Goal: Task Accomplishment & Management: Manage account settings

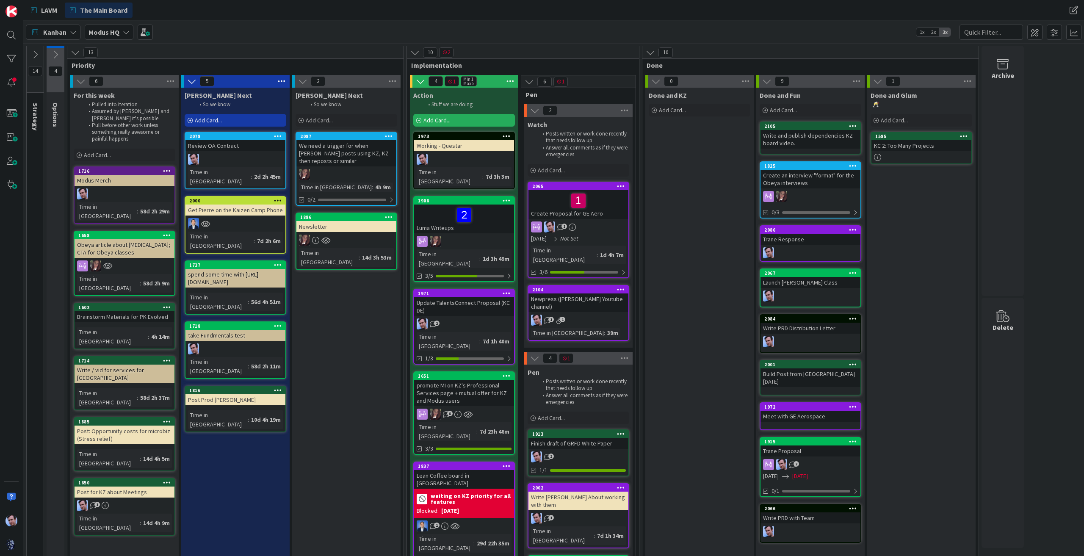
click at [332, 435] on div "[PERSON_NAME] Next So we know Add Card... 2087 We need a trigger for when [PERS…" at bounding box center [346, 463] width 108 height 751
click at [370, 362] on div "[PERSON_NAME] Next So we know Add Card... 2087 We need a trigger for when [PERS…" at bounding box center [346, 463] width 108 height 751
click at [1031, 31] on span at bounding box center [1034, 32] width 15 height 15
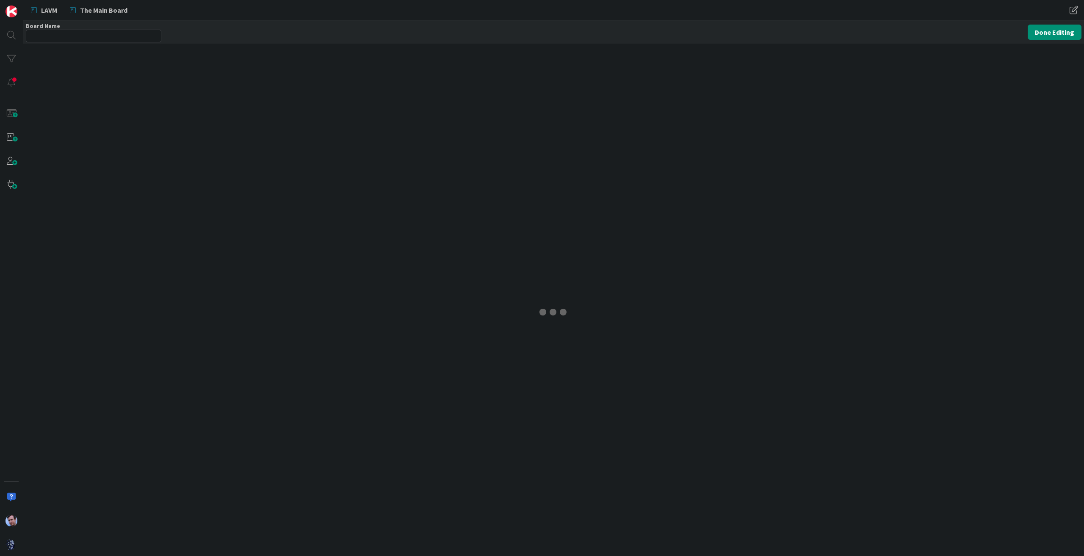
type input "Modus HQ"
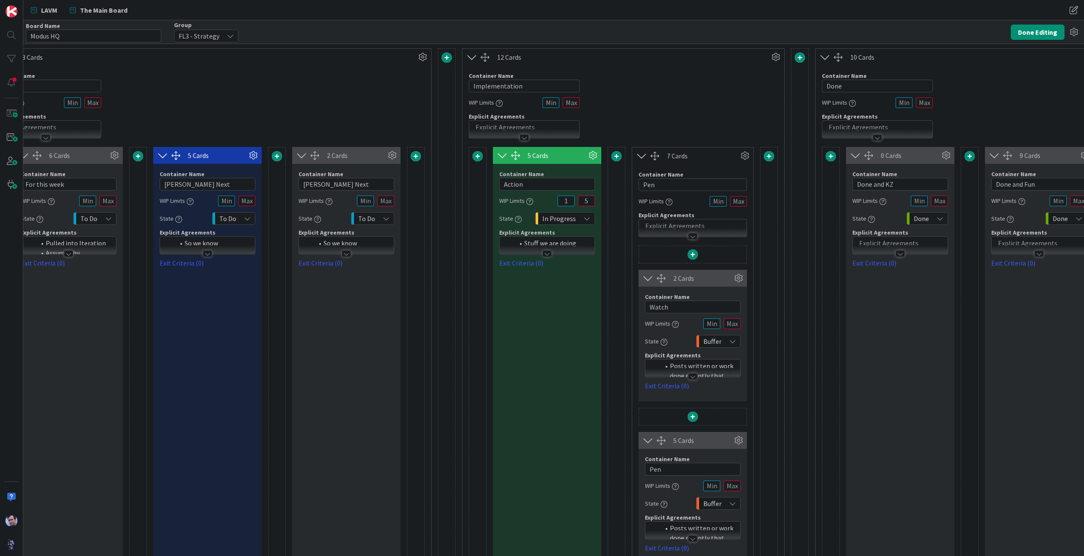
scroll to position [0, 365]
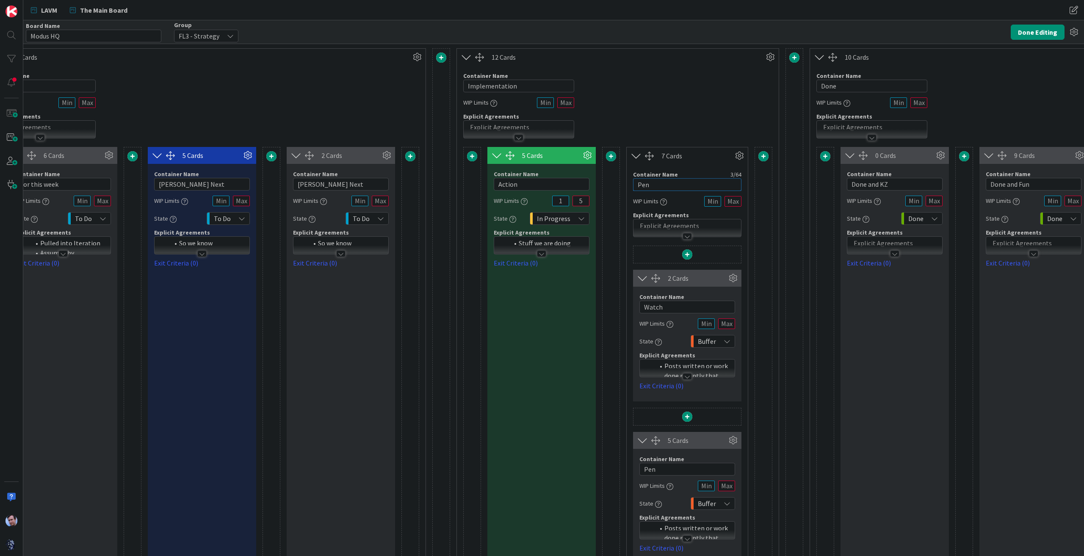
drag, startPoint x: 652, startPoint y: 181, endPoint x: 617, endPoint y: 180, distance: 34.3
click at [617, 180] on div "5 Cards Container Name 6 / 64 Action WIP Limits 1 5 State In Progress Explicit …" at bounding box center [617, 367] width 309 height 441
type input "On Hold"
click at [719, 130] on div "Container Name 14 / 64 Implementation WIP Limits Explicit Agreements" at bounding box center [618, 102] width 322 height 73
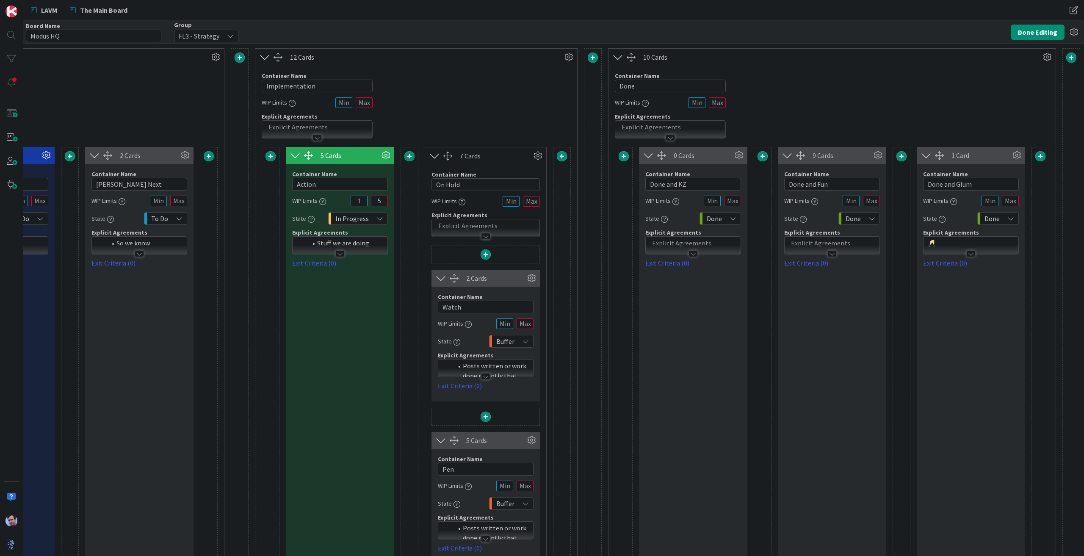
scroll to position [0, 572]
click at [1037, 31] on button "Done Editing" at bounding box center [1038, 32] width 54 height 15
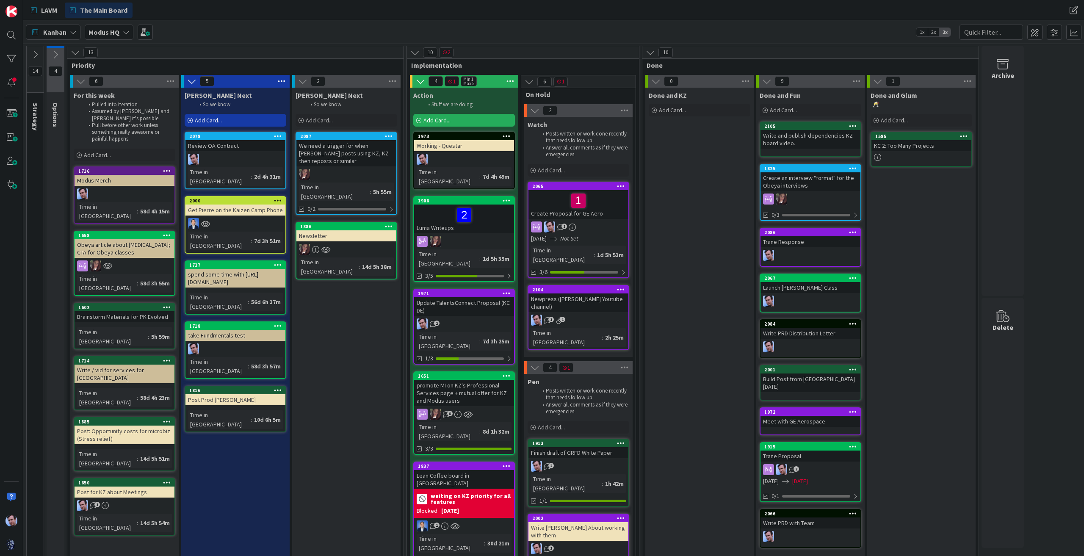
click at [36, 53] on icon at bounding box center [34, 54] width 9 height 9
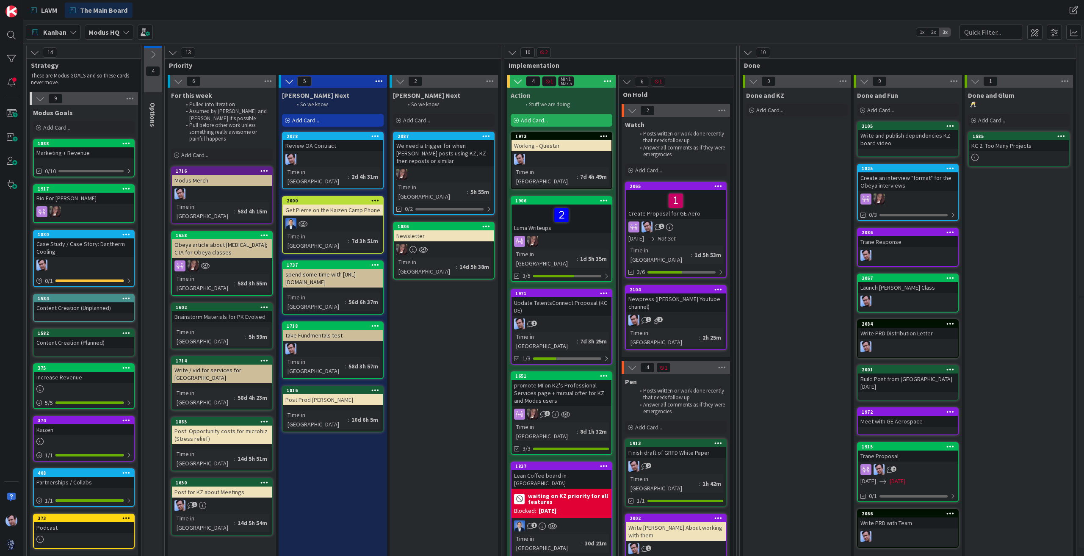
click at [36, 51] on icon at bounding box center [34, 52] width 9 height 9
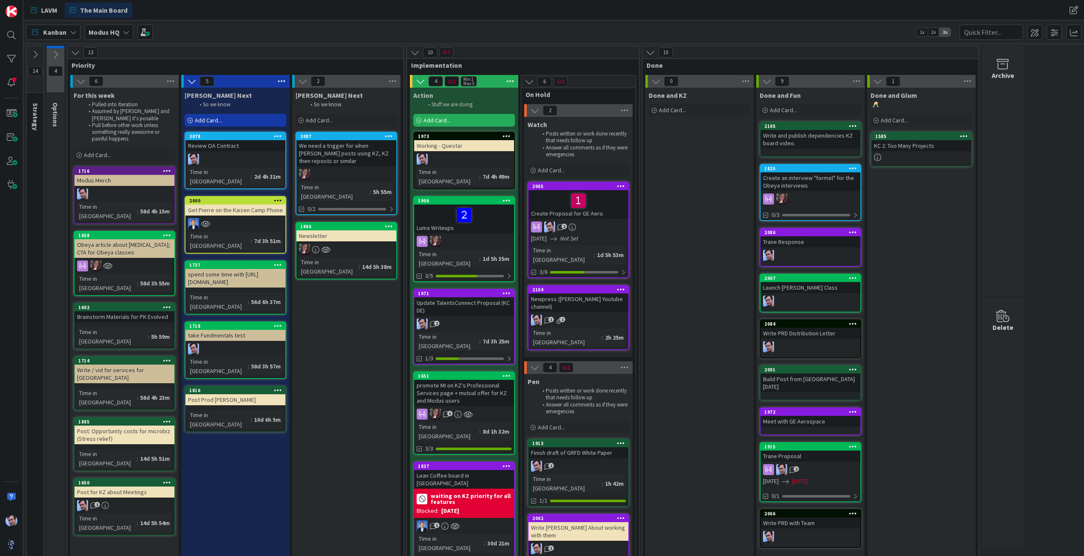
click at [53, 53] on icon at bounding box center [55, 54] width 9 height 9
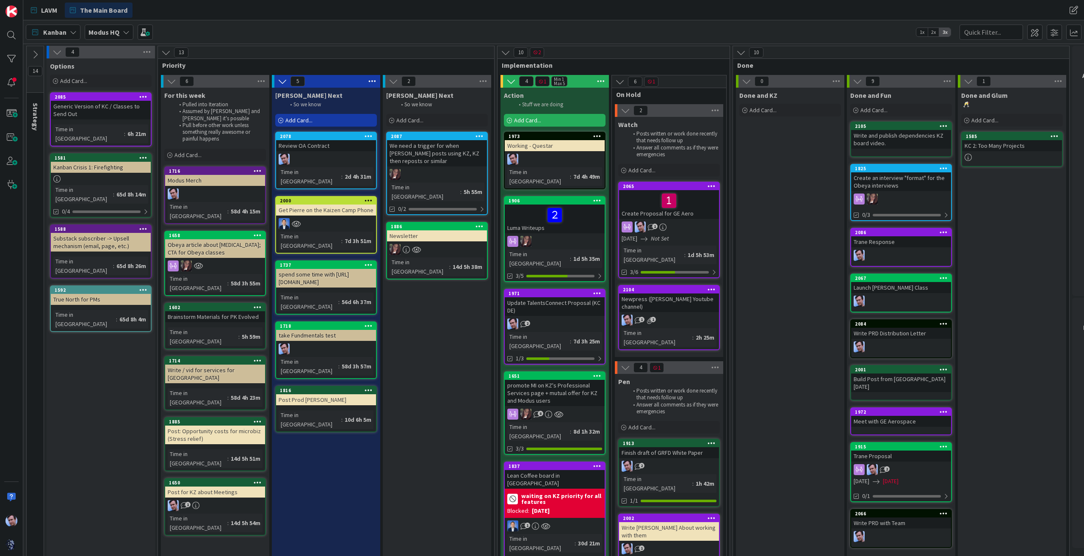
click at [55, 50] on icon at bounding box center [57, 51] width 9 height 9
